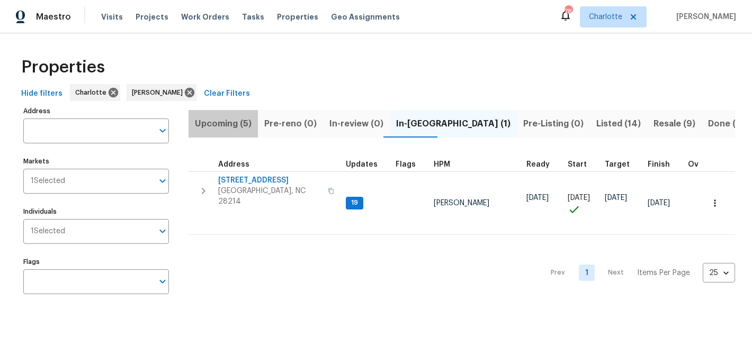
click at [237, 123] on span "Upcoming (5)" at bounding box center [223, 123] width 57 height 15
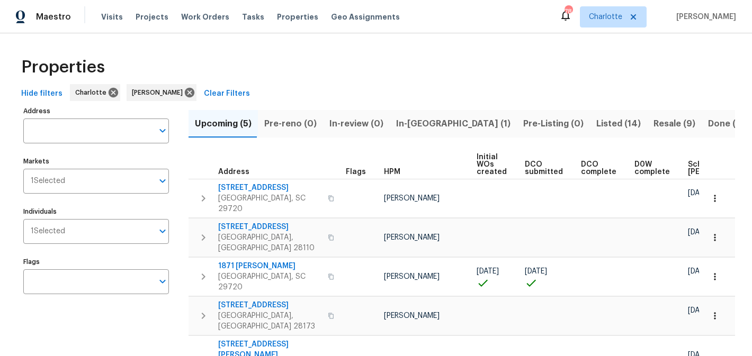
click at [293, 126] on span "Pre-reno (0)" at bounding box center [290, 123] width 52 height 15
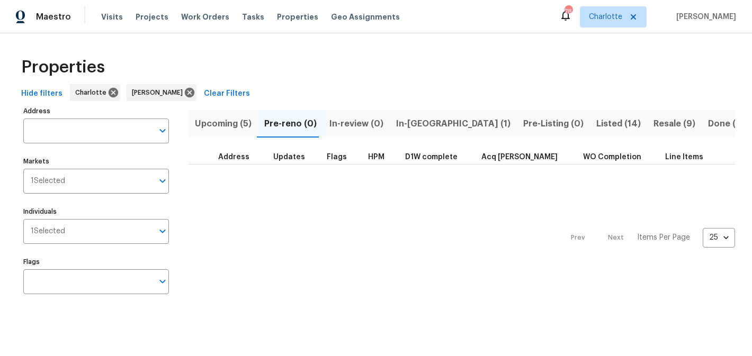
click at [349, 122] on span "In-review (0)" at bounding box center [356, 123] width 54 height 15
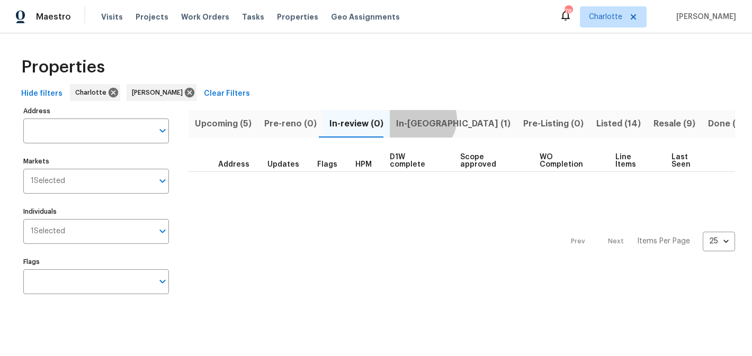
click at [414, 119] on span "In-reno (1)" at bounding box center [453, 123] width 114 height 15
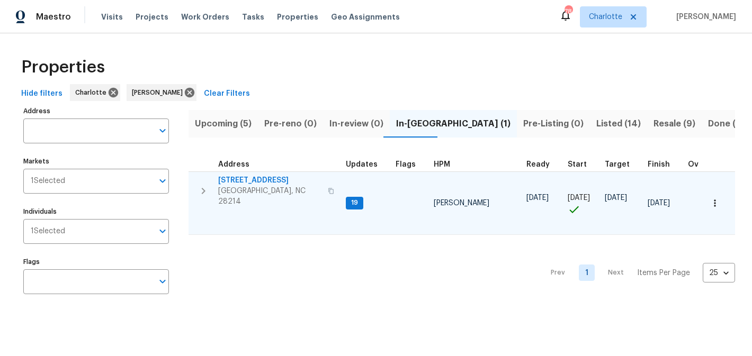
click at [237, 178] on span "[STREET_ADDRESS]" at bounding box center [269, 180] width 103 height 11
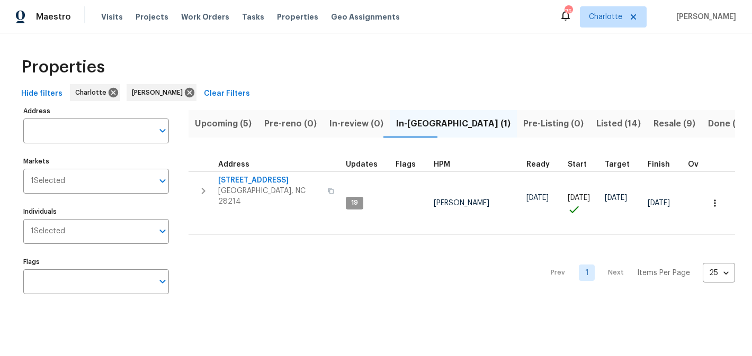
click at [590, 121] on button "Listed (14)" at bounding box center [618, 124] width 57 height 28
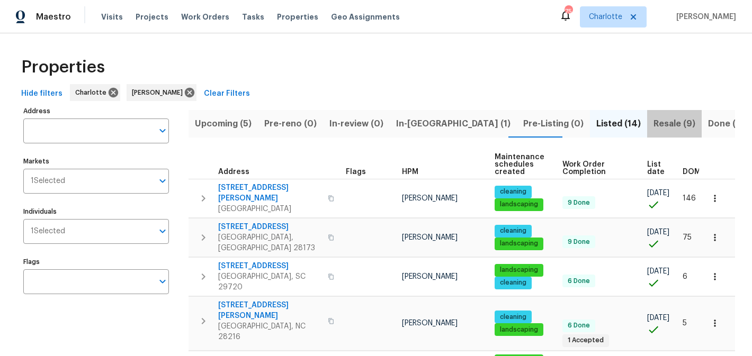
click at [653, 120] on span "Resale (9)" at bounding box center [674, 123] width 42 height 15
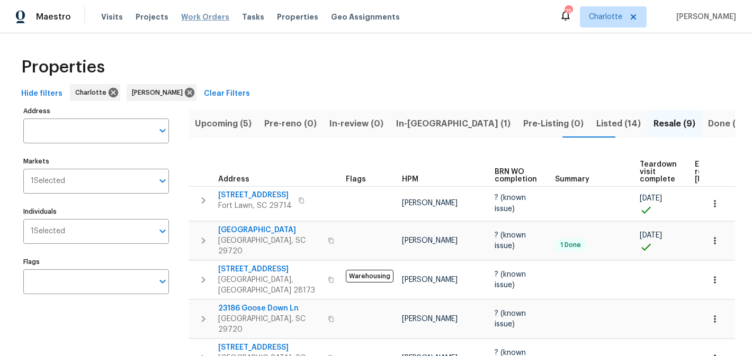
click at [216, 14] on span "Work Orders" at bounding box center [205, 17] width 48 height 11
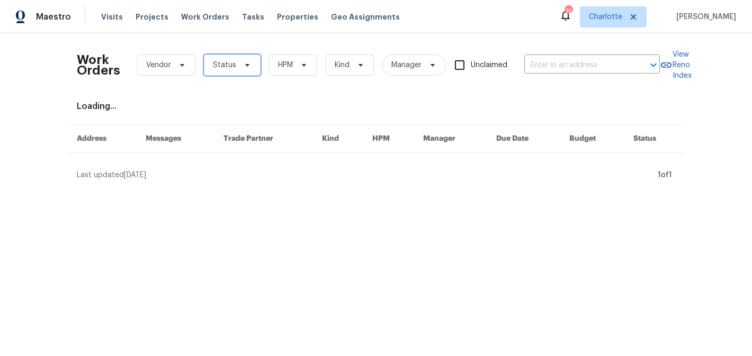
click at [245, 70] on span "Status" at bounding box center [232, 65] width 57 height 21
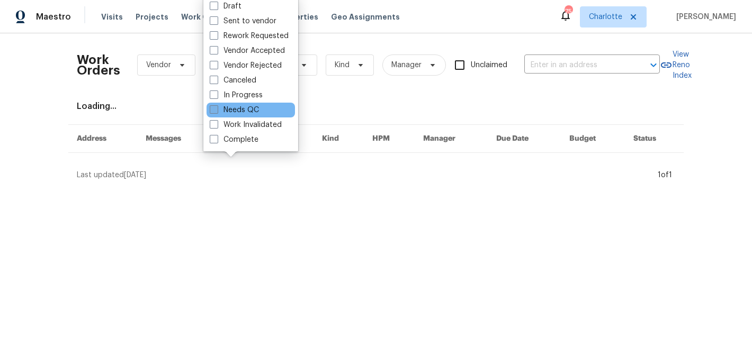
click at [239, 109] on label "Needs QC" at bounding box center [234, 110] width 49 height 11
click at [217, 109] on input "Needs QC" at bounding box center [213, 108] width 7 height 7
checkbox input "true"
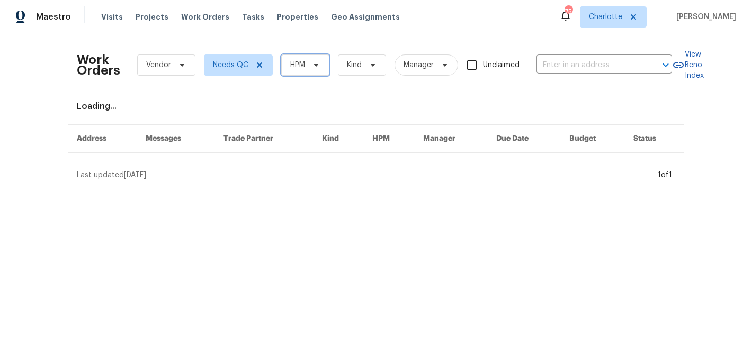
click at [312, 67] on icon at bounding box center [316, 65] width 8 height 8
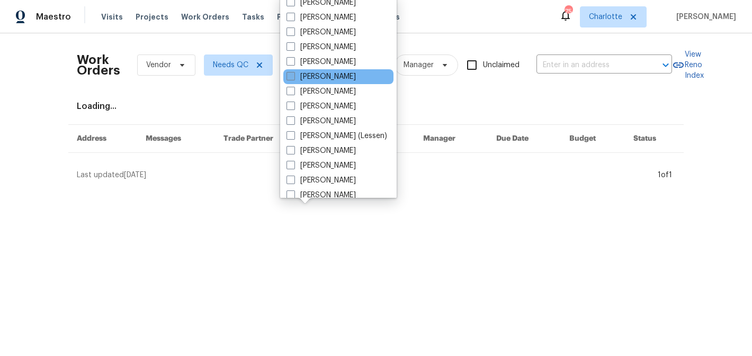
scroll to position [131, 0]
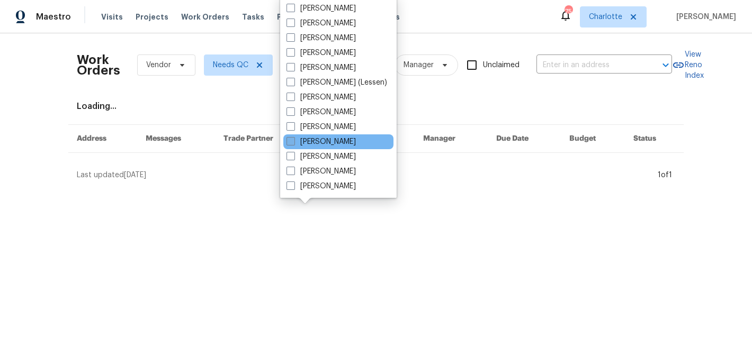
click at [321, 143] on label "[PERSON_NAME]" at bounding box center [320, 142] width 69 height 11
click at [293, 143] on input "[PERSON_NAME]" at bounding box center [289, 140] width 7 height 7
checkbox input "true"
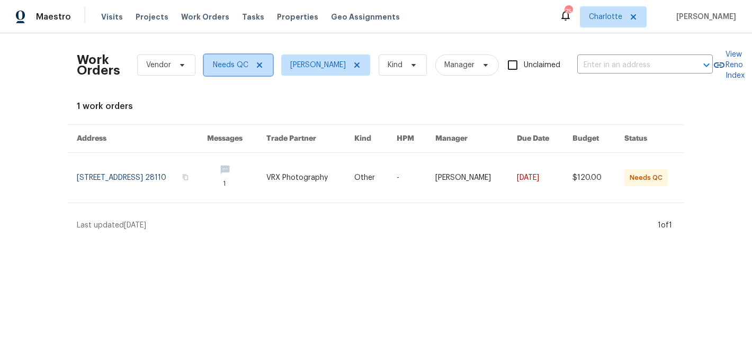
click at [258, 68] on icon at bounding box center [259, 65] width 8 height 8
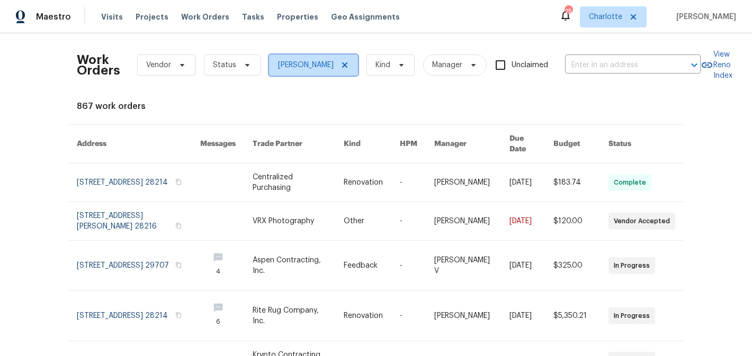
click at [347, 65] on icon at bounding box center [344, 64] width 5 height 5
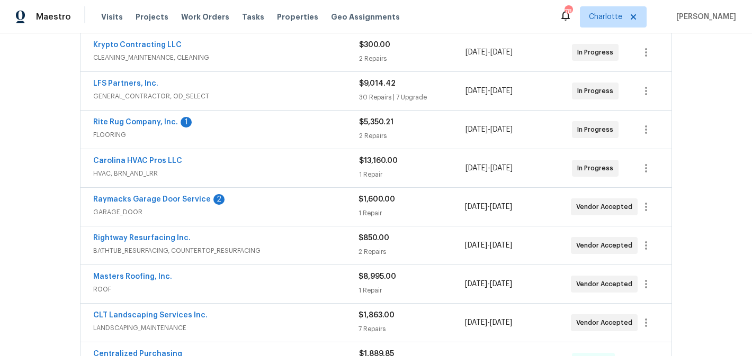
scroll to position [244, 0]
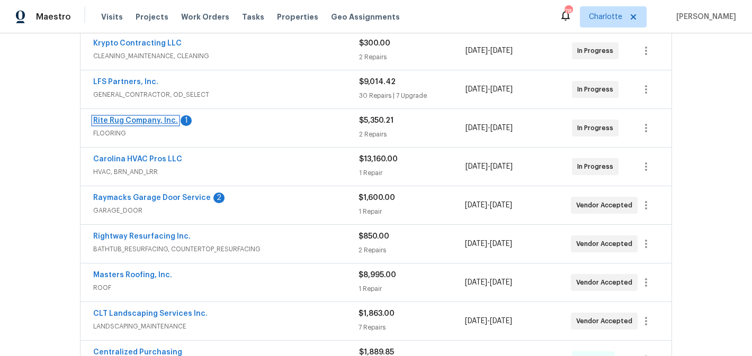
click at [124, 117] on link "Rite Rug Company, Inc." at bounding box center [135, 120] width 85 height 7
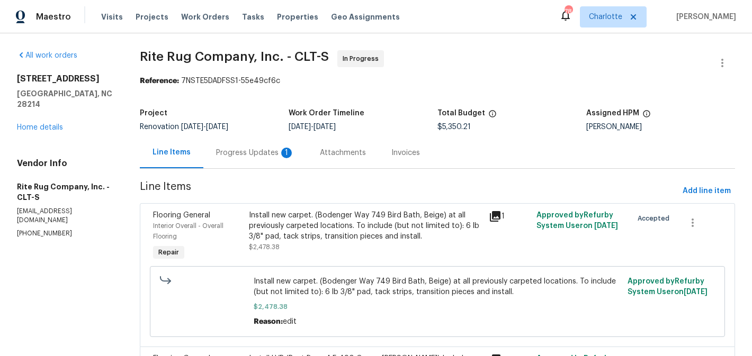
click at [239, 149] on div "Progress Updates 1" at bounding box center [255, 153] width 78 height 11
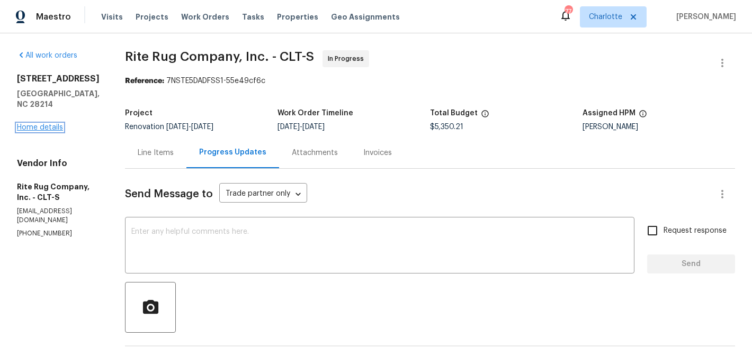
click at [46, 124] on link "Home details" at bounding box center [40, 127] width 46 height 7
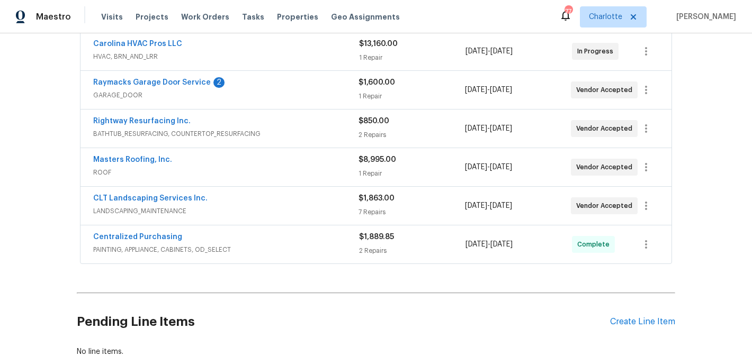
scroll to position [370, 0]
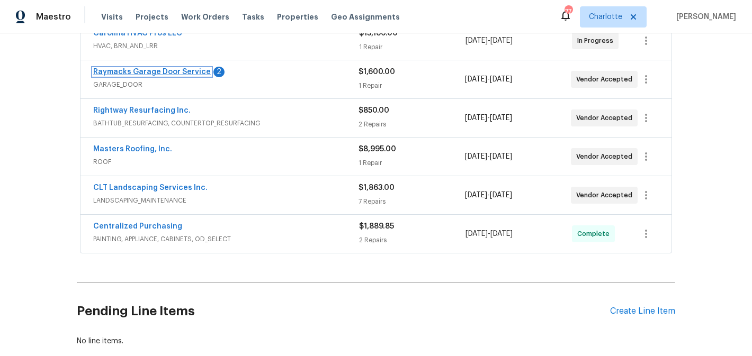
click at [147, 74] on link "Raymacks Garage Door Service" at bounding box center [152, 71] width 118 height 7
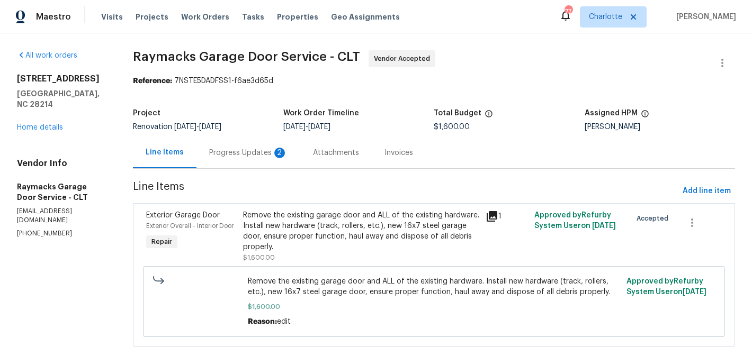
click at [247, 146] on div "Progress Updates 2" at bounding box center [248, 152] width 104 height 31
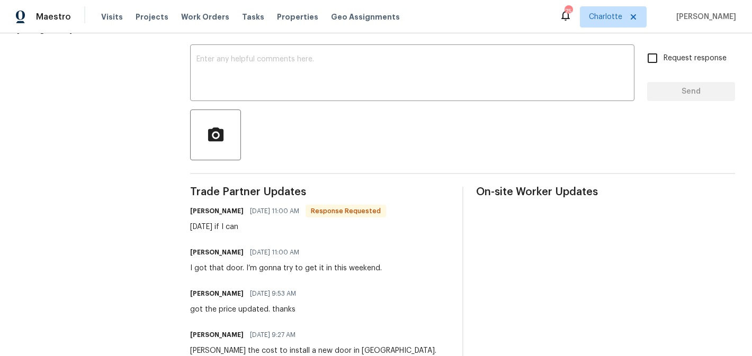
scroll to position [167, 0]
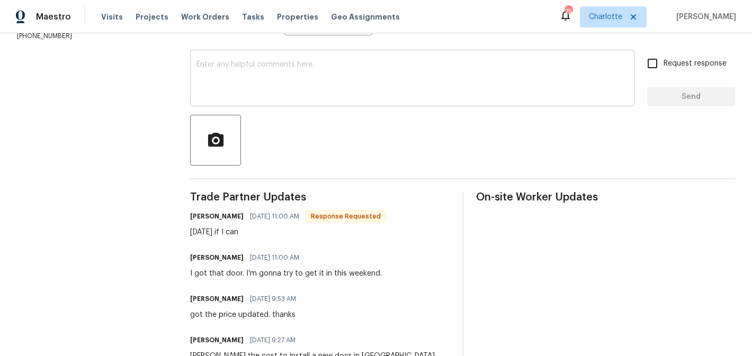
click at [307, 84] on textarea at bounding box center [412, 79] width 432 height 37
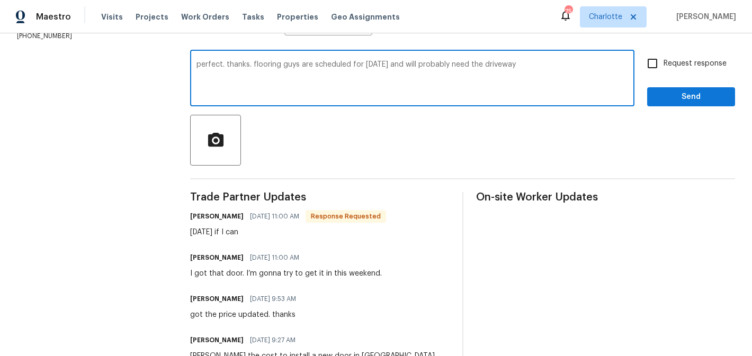
type textarea "perfect. thanks. flooring guys are scheduled for [DATE] and will probably need …"
click at [659, 67] on input "Request response" at bounding box center [652, 63] width 22 height 22
checkbox input "true"
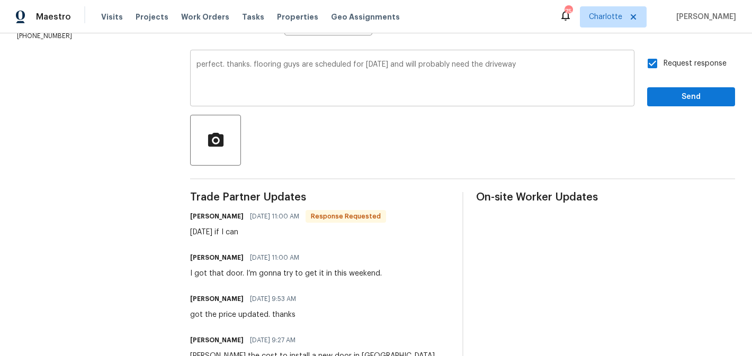
click at [569, 65] on textarea "perfect. thanks. flooring guys are scheduled for [DATE] and will probably need …" at bounding box center [412, 79] width 432 height 37
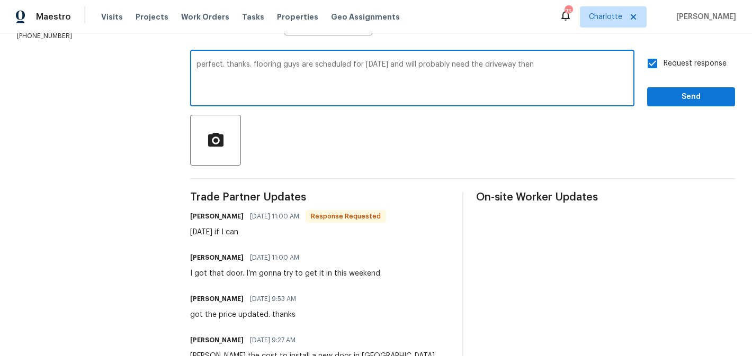
type textarea "perfect. thanks. flooring guys are scheduled for [DATE] and will probably need …"
click at [693, 105] on button "Send" at bounding box center [691, 97] width 88 height 20
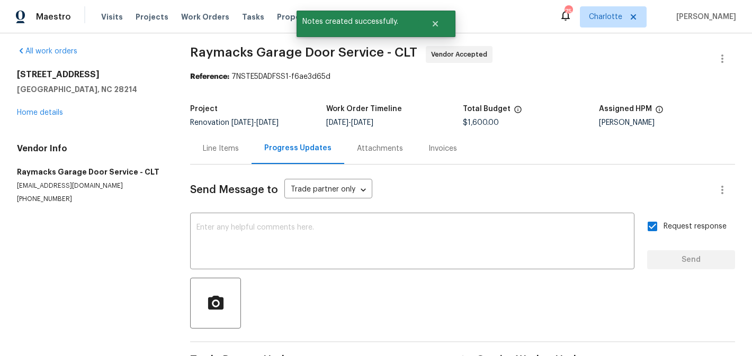
scroll to position [0, 0]
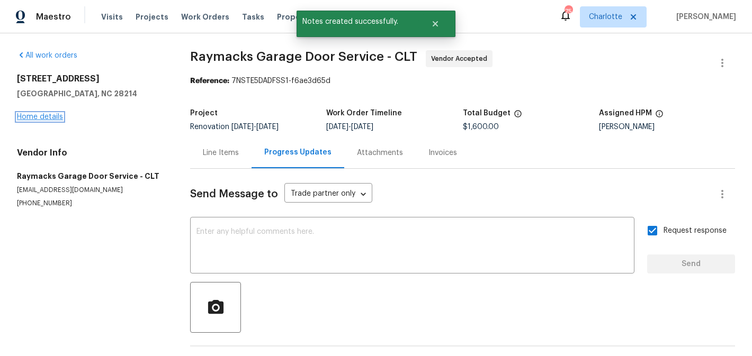
click at [29, 118] on link "Home details" at bounding box center [40, 116] width 46 height 7
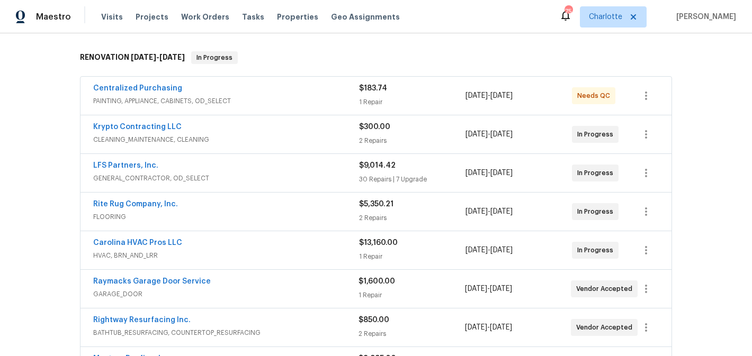
scroll to position [152, 0]
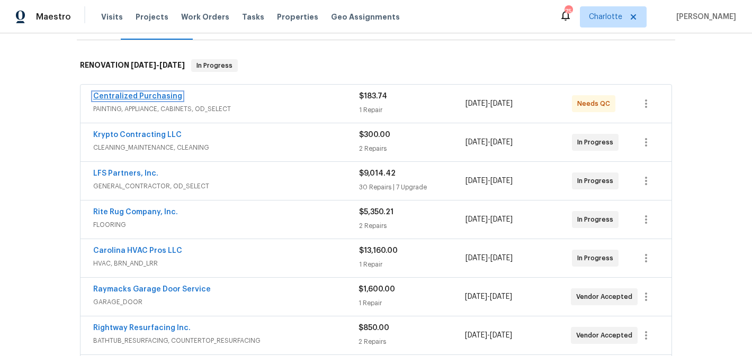
click at [127, 95] on link "Centralized Purchasing" at bounding box center [137, 96] width 89 height 7
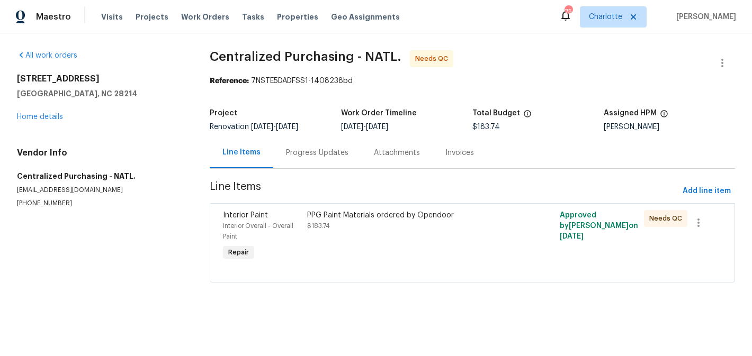
click at [364, 255] on div "PPG Paint Materials ordered by Opendoor $183.74" at bounding box center [409, 236] width 211 height 59
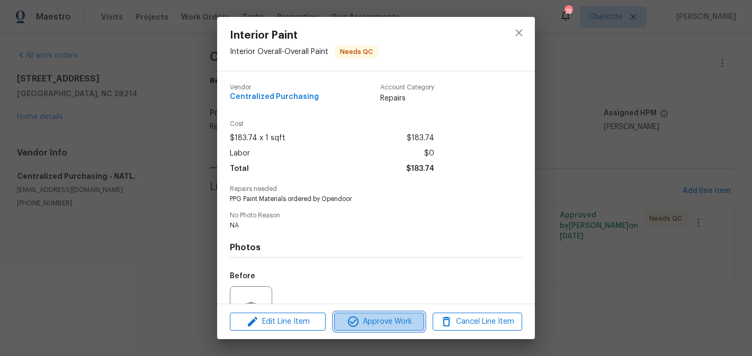
click at [394, 317] on span "Approve Work" at bounding box center [378, 322] width 83 height 13
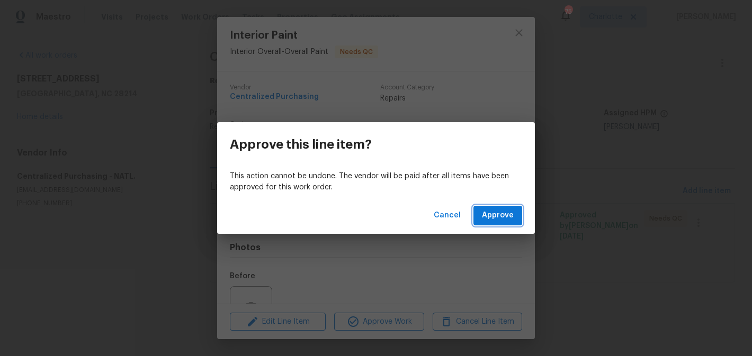
click at [520, 211] on button "Approve" at bounding box center [497, 216] width 49 height 20
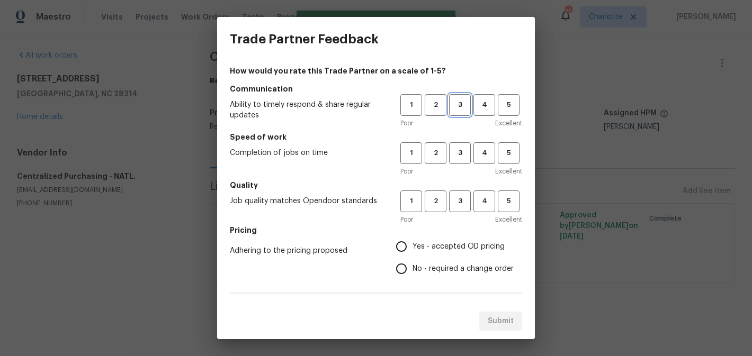
click at [457, 98] on button "3" at bounding box center [460, 105] width 22 height 22
click at [460, 152] on span "3" at bounding box center [460, 153] width 20 height 12
click at [460, 198] on span "3" at bounding box center [460, 201] width 20 height 12
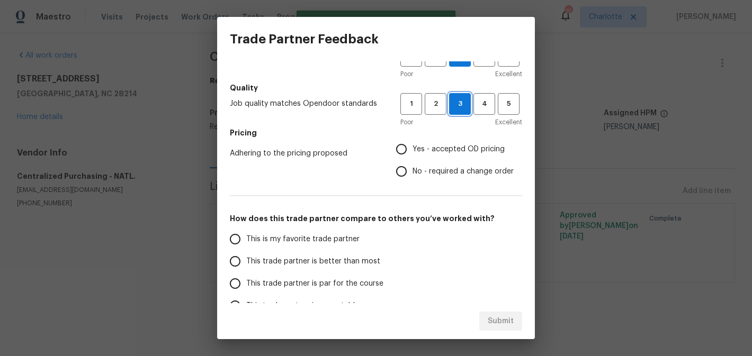
scroll to position [142, 0]
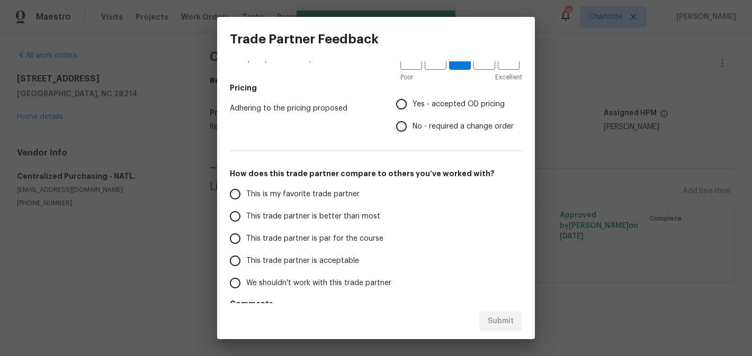
click at [443, 106] on span "Yes - accepted OD pricing" at bounding box center [458, 104] width 92 height 11
click at [412, 106] on input "Yes - accepted OD pricing" at bounding box center [401, 104] width 22 height 22
radio input "true"
click at [281, 235] on span "This trade partner is par for the course" at bounding box center [314, 238] width 137 height 11
click at [246, 235] on input "This trade partner is par for the course" at bounding box center [235, 239] width 22 height 22
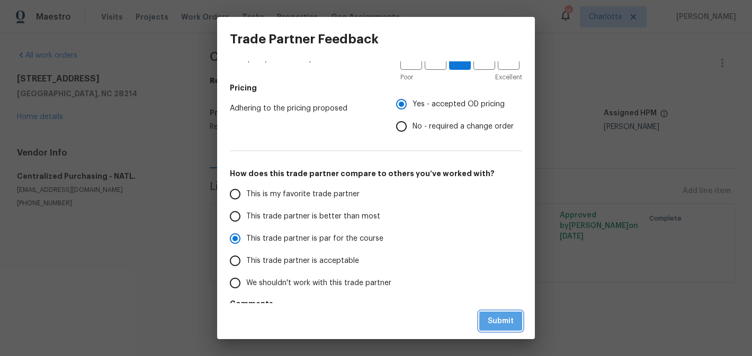
click at [508, 319] on span "Submit" at bounding box center [501, 321] width 26 height 13
radio input "true"
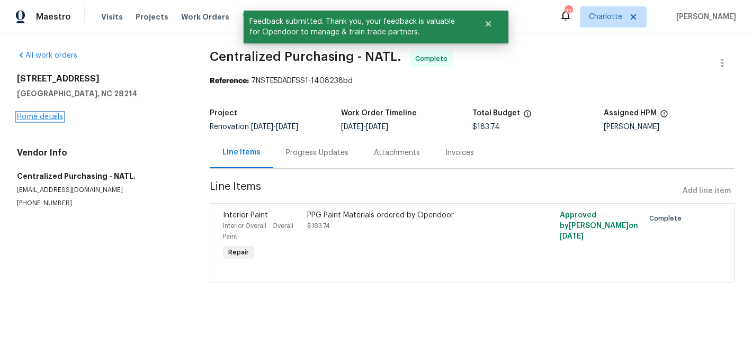
click at [45, 117] on link "Home details" at bounding box center [40, 116] width 46 height 7
